Goal: Task Accomplishment & Management: Use online tool/utility

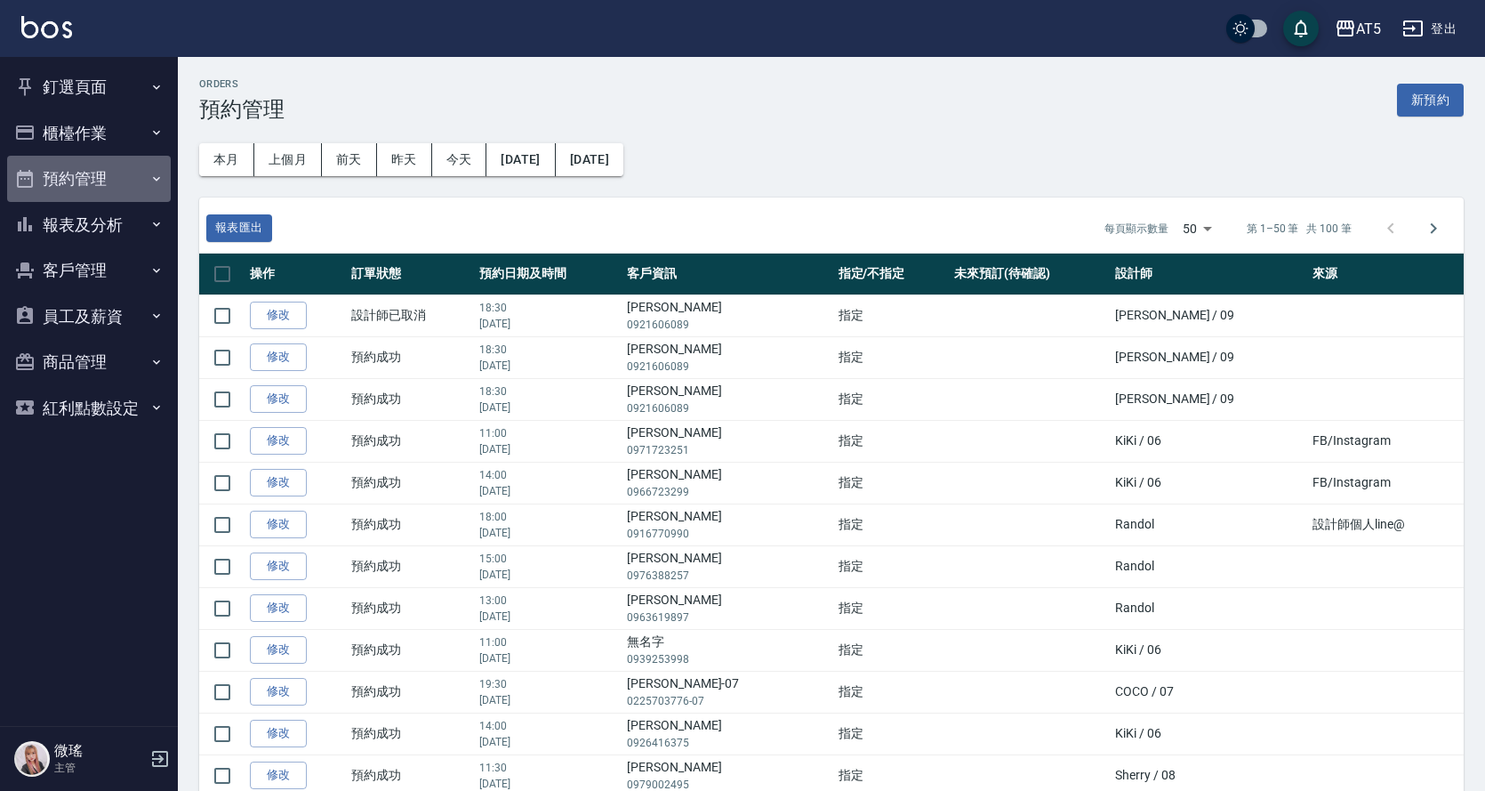
click at [129, 176] on button "預約管理" at bounding box center [89, 179] width 164 height 46
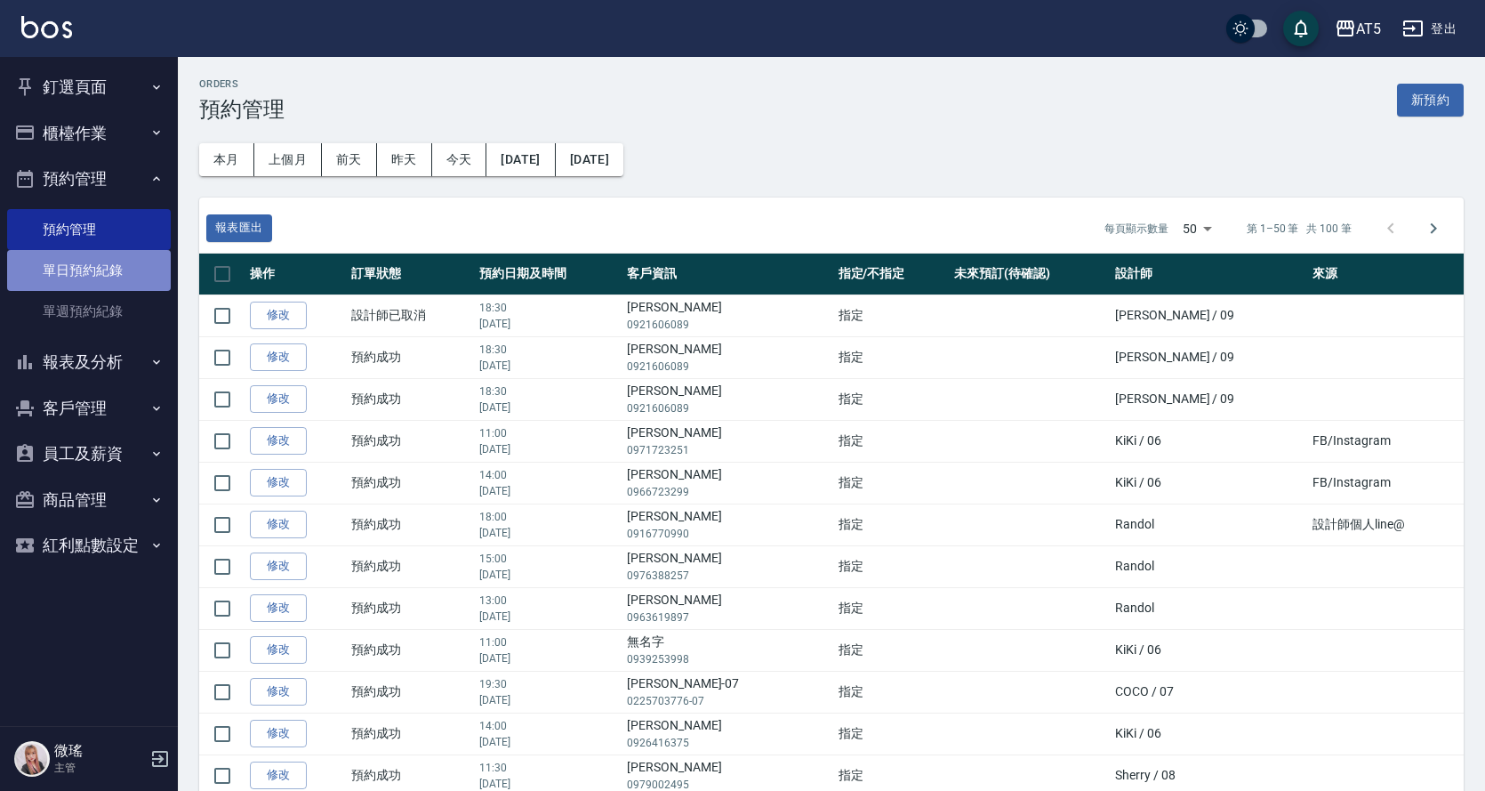
click at [114, 277] on link "單日預約紀錄" at bounding box center [89, 270] width 164 height 41
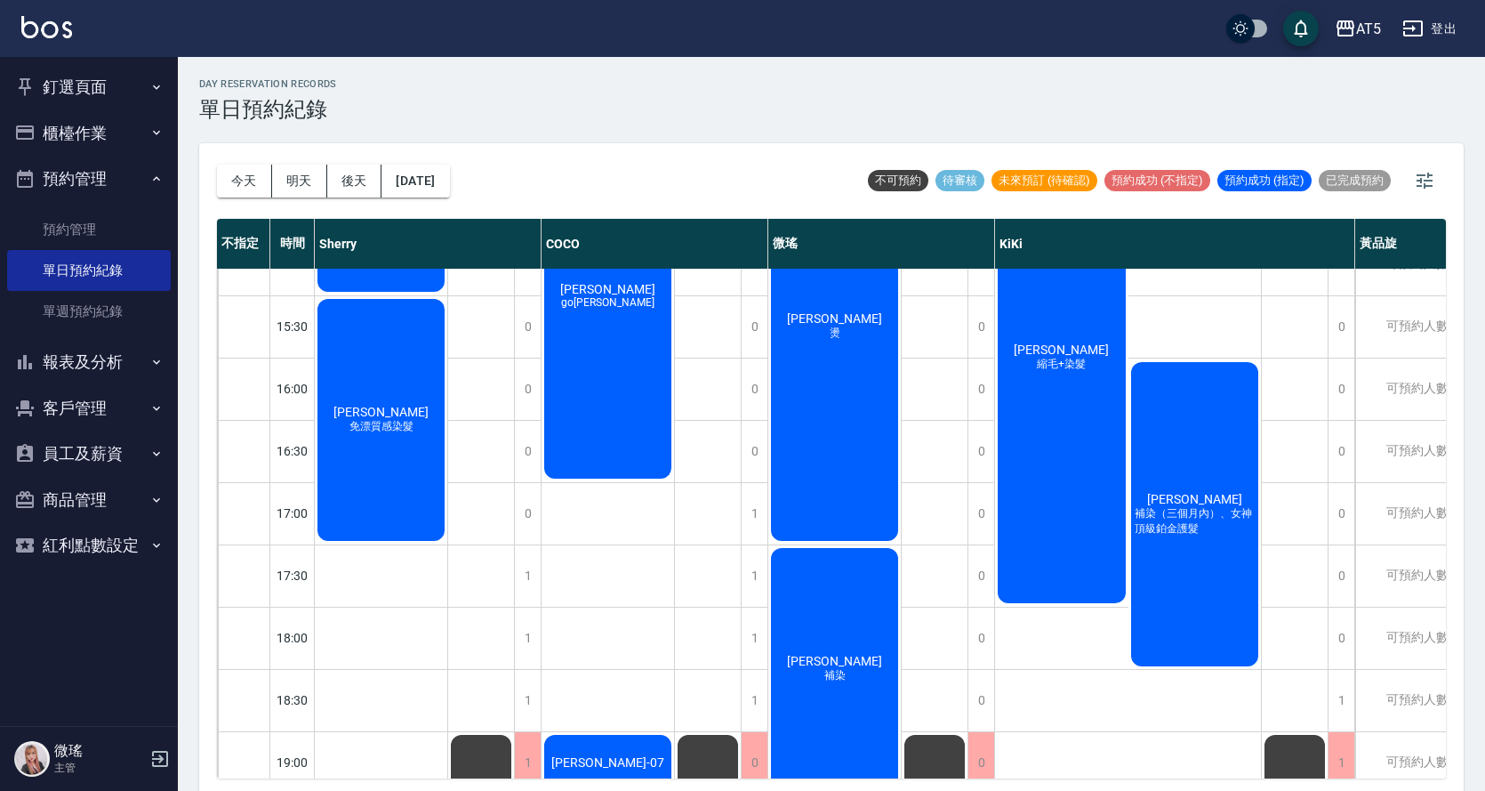
scroll to position [625, 0]
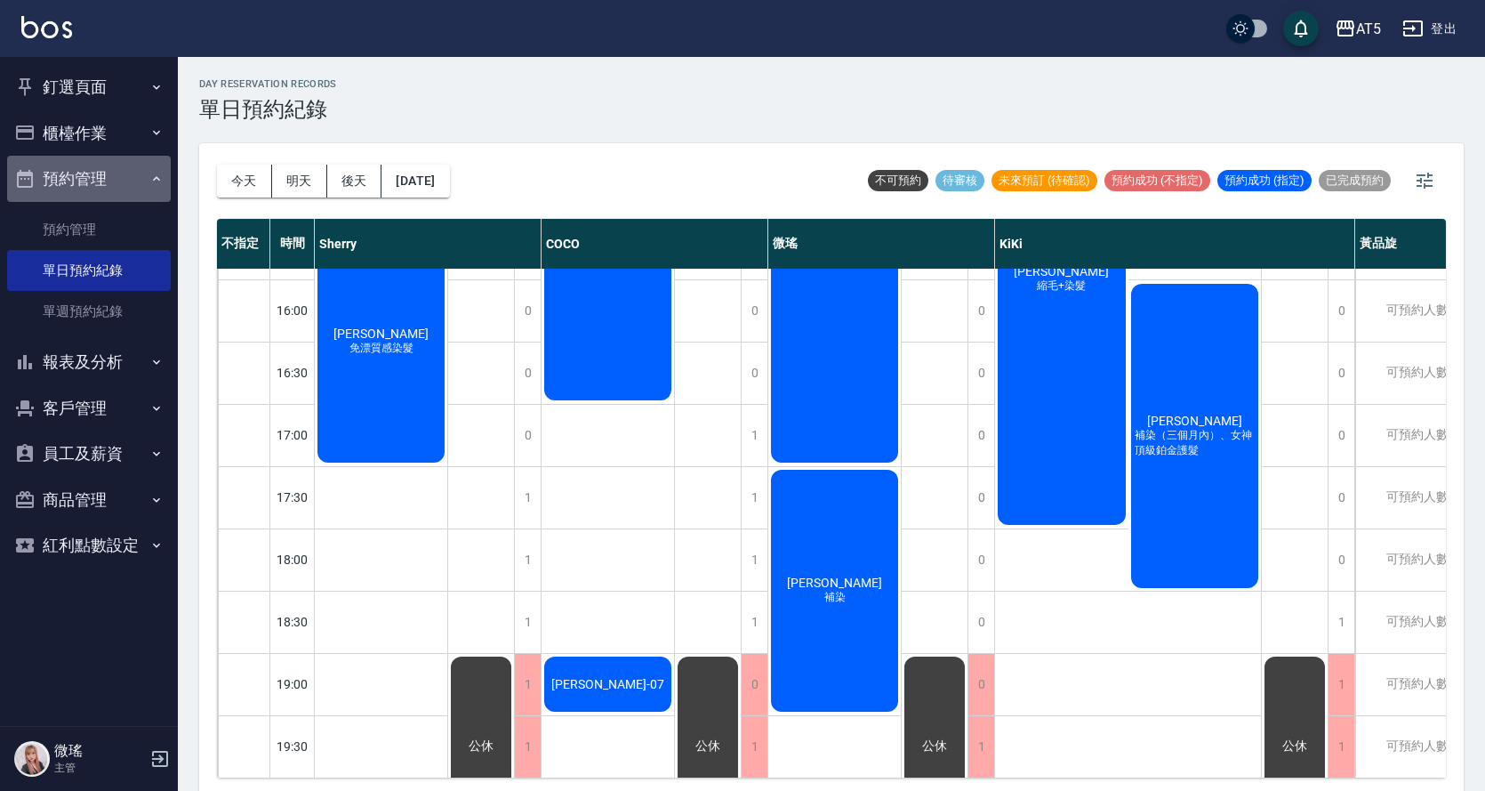
click at [77, 190] on button "預約管理" at bounding box center [89, 179] width 164 height 46
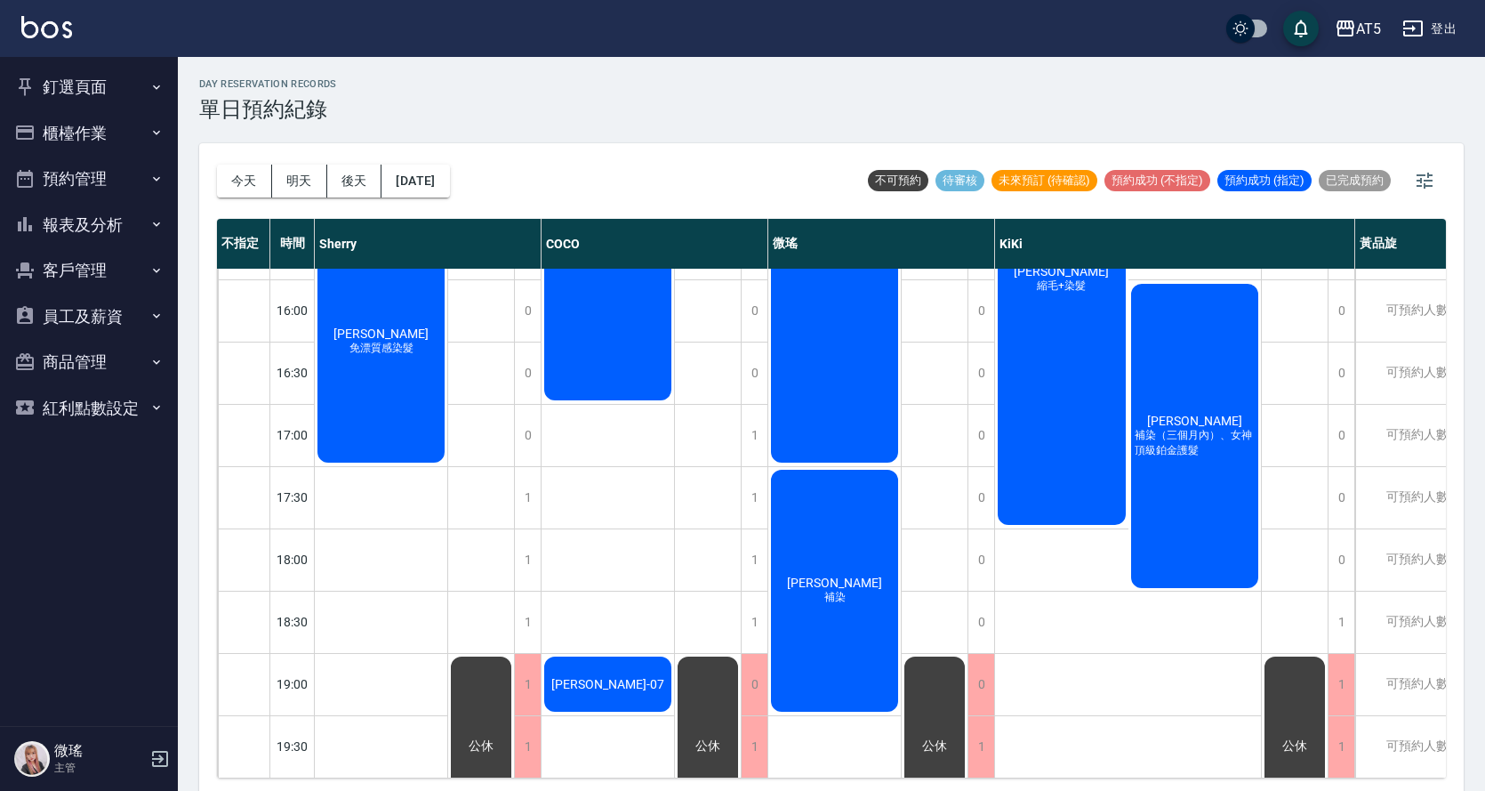
click at [64, 196] on button "預約管理" at bounding box center [89, 179] width 164 height 46
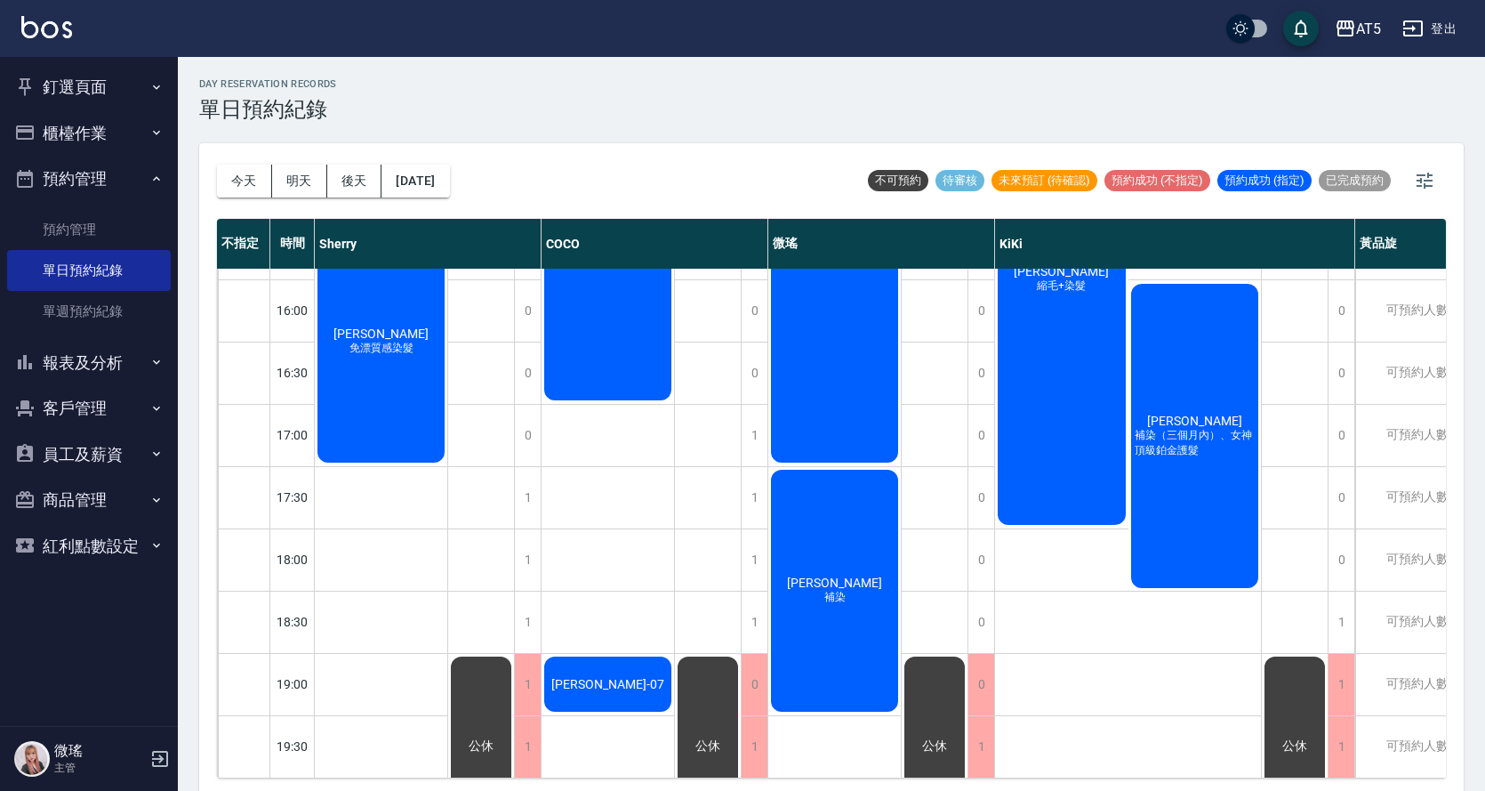
click at [64, 196] on button "預約管理" at bounding box center [89, 179] width 164 height 46
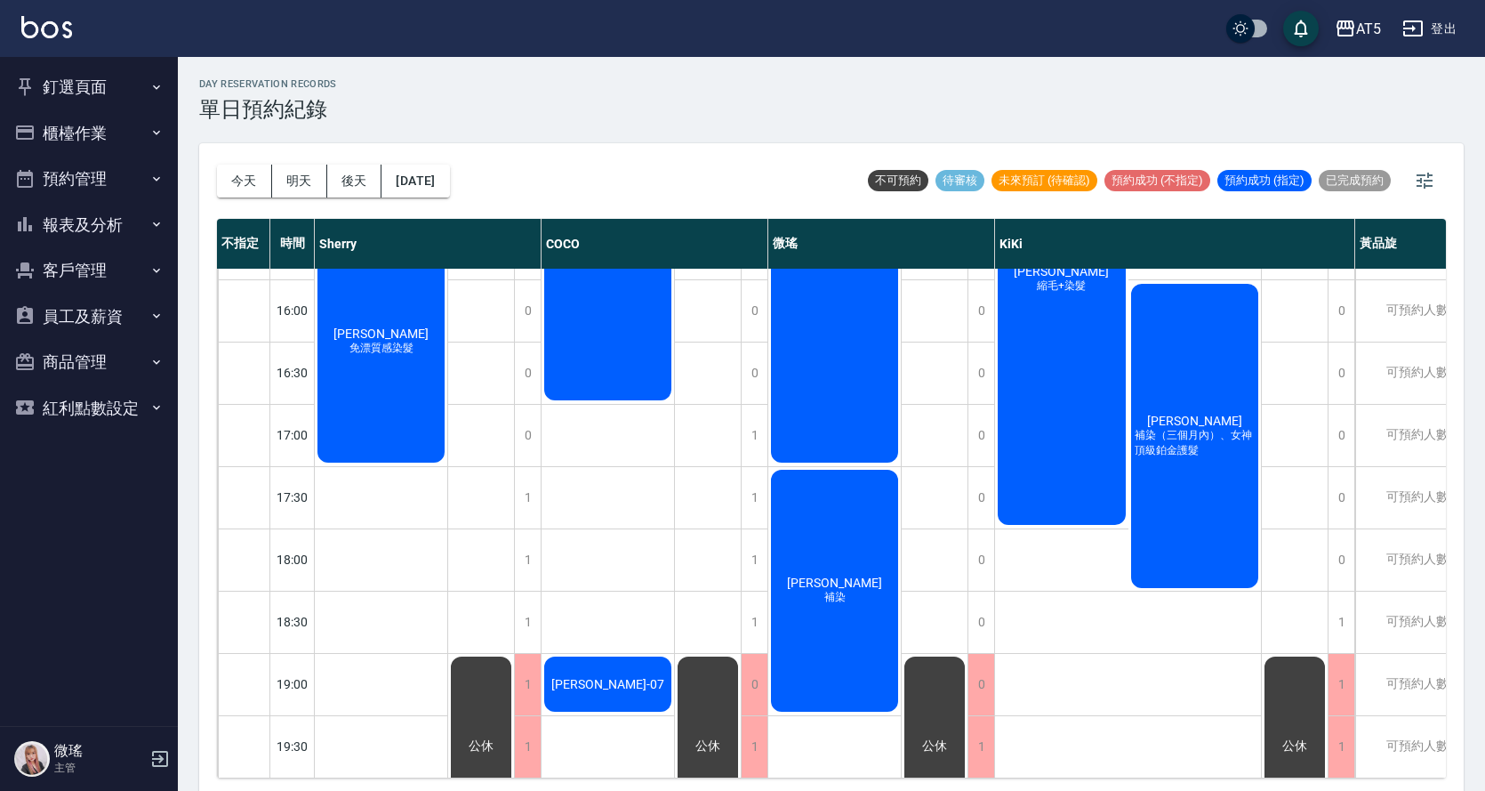
click at [80, 283] on button "客戶管理" at bounding box center [89, 270] width 164 height 46
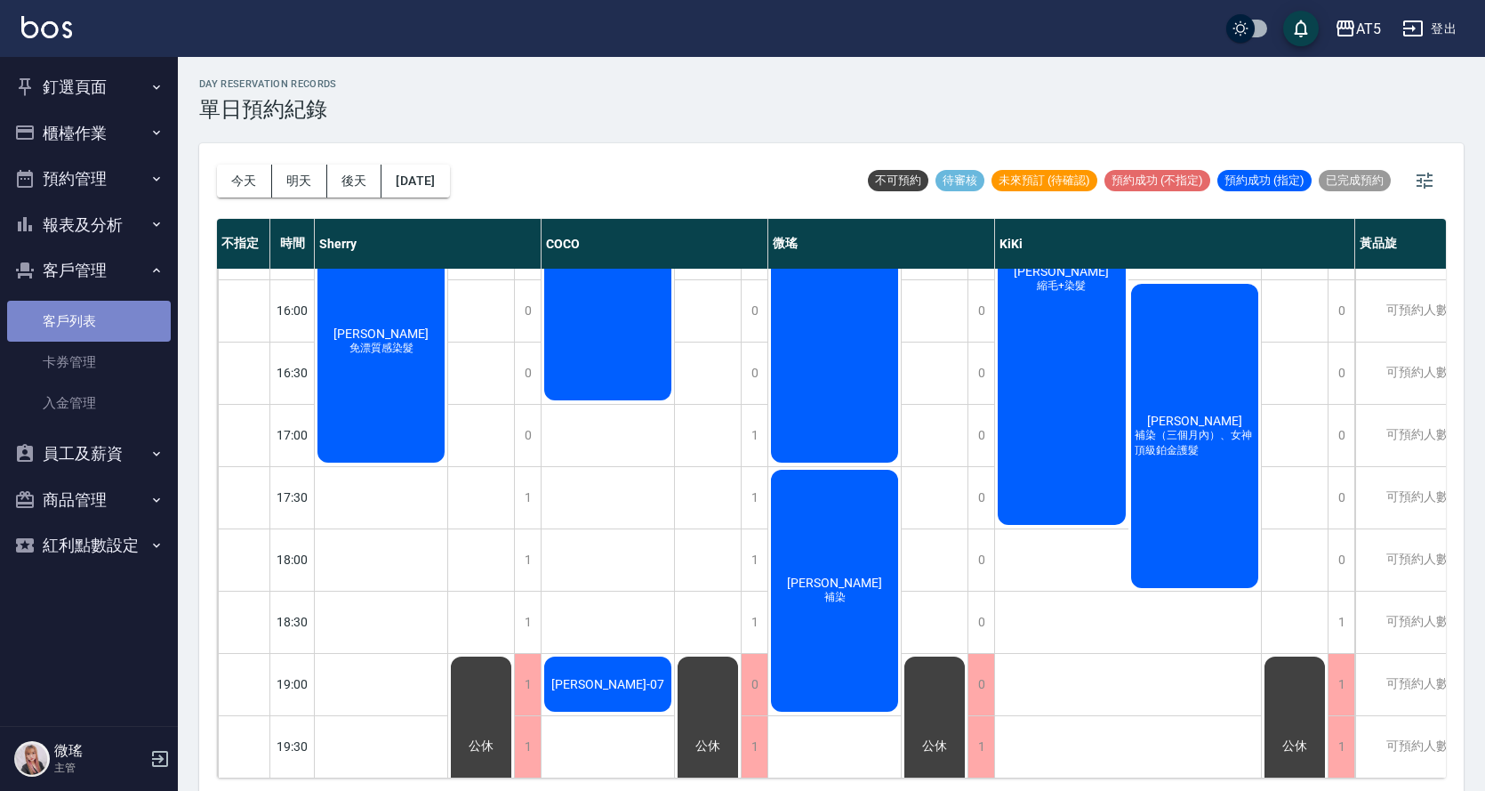
click at [76, 321] on link "客戶列表" at bounding box center [89, 321] width 164 height 41
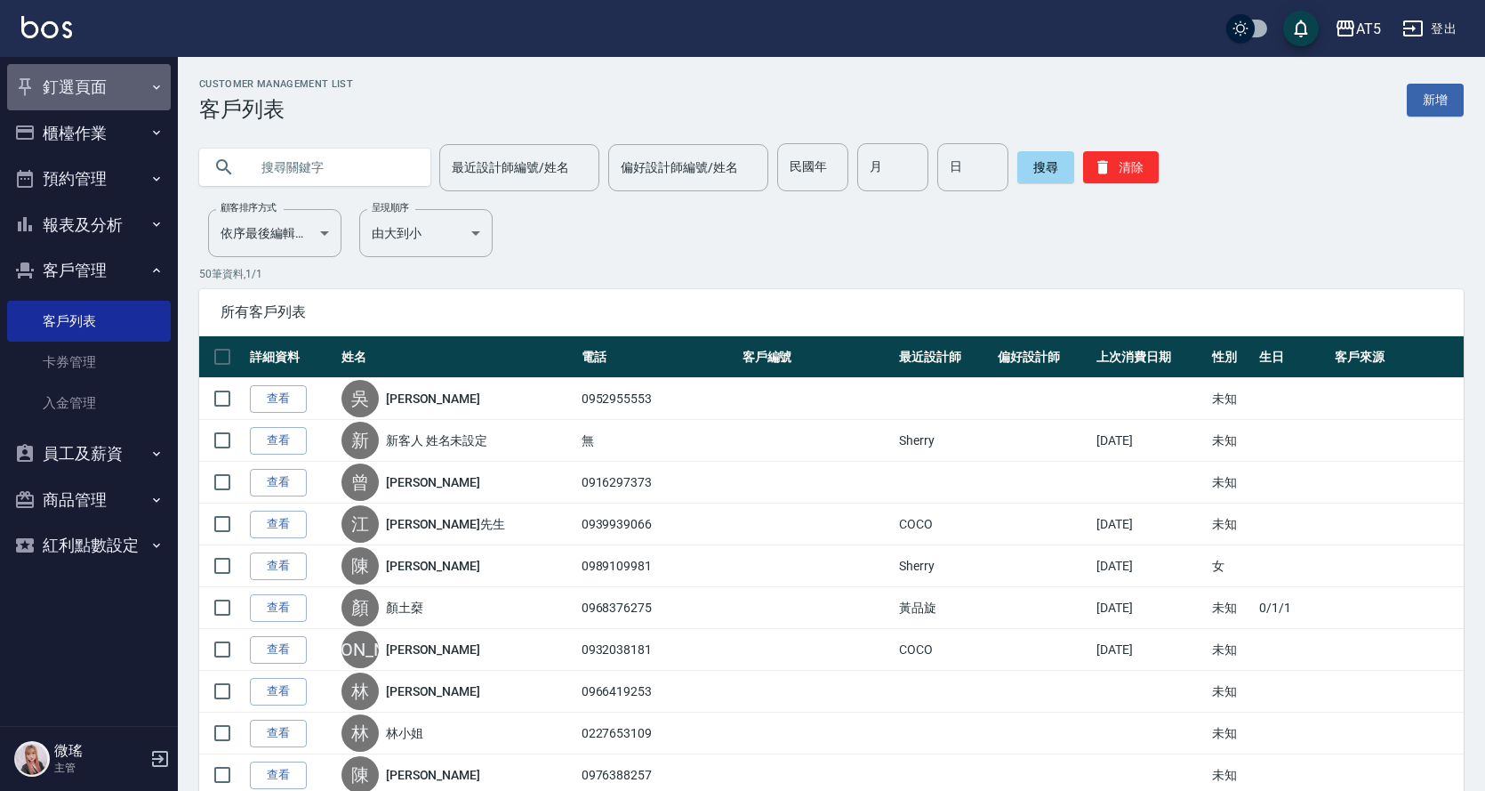
click at [130, 89] on button "釘選頁面" at bounding box center [89, 87] width 164 height 46
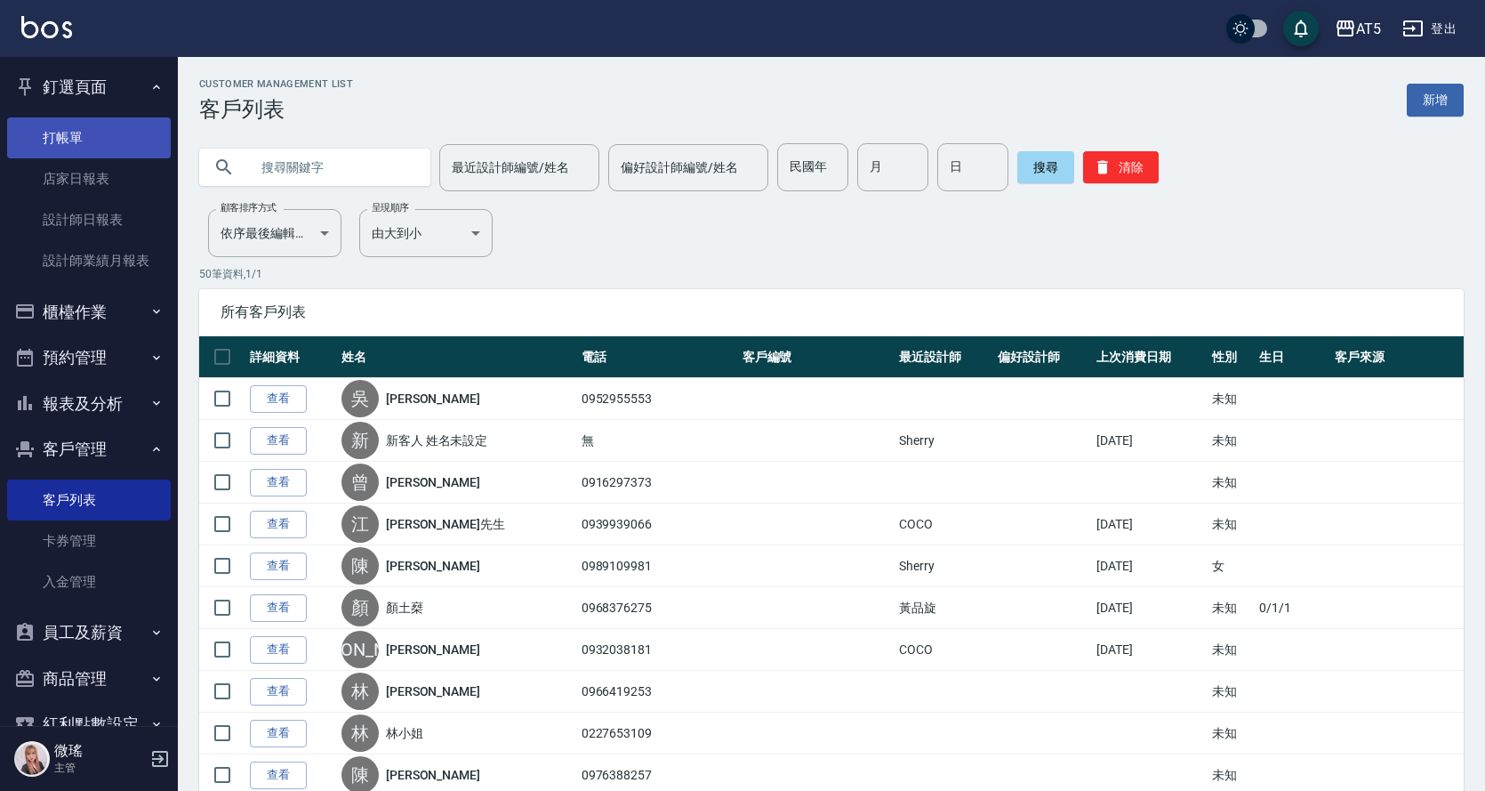
click at [91, 149] on link "打帳單" at bounding box center [89, 137] width 164 height 41
